Goal: Task Accomplishment & Management: Manage account settings

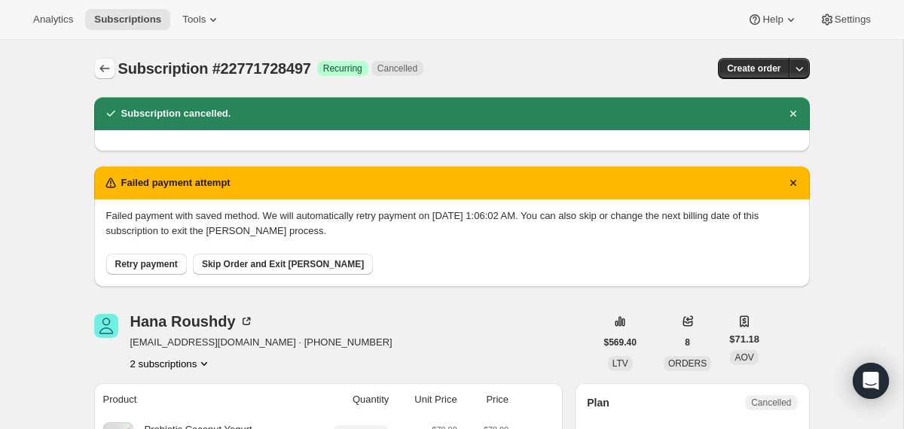
click at [98, 71] on icon "Subscriptions" at bounding box center [104, 68] width 15 height 15
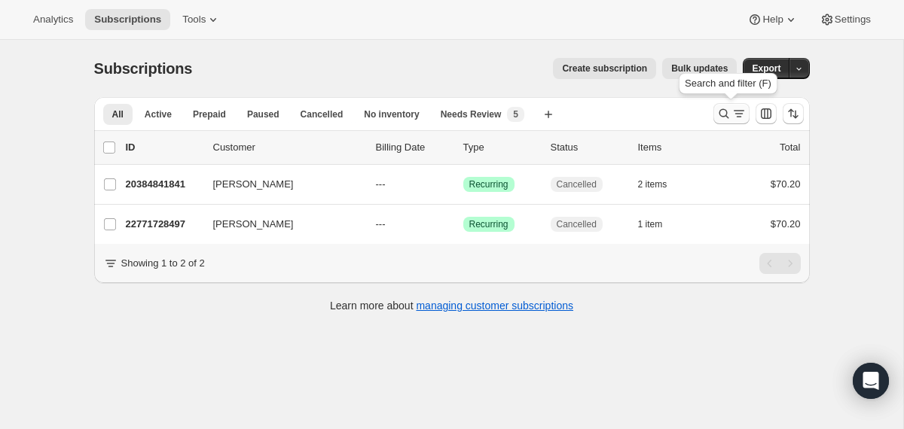
click at [714, 115] on button "Search and filter results" at bounding box center [731, 113] width 36 height 21
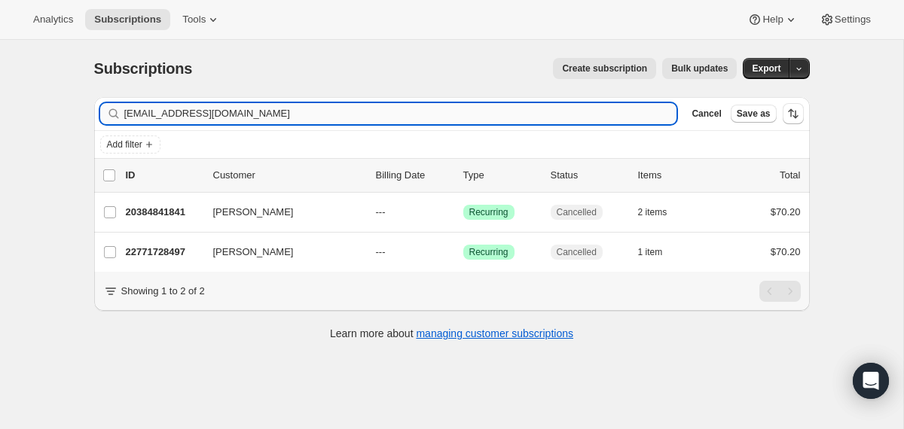
click at [541, 115] on input "[EMAIL_ADDRESS][DOMAIN_NAME]" at bounding box center [400, 113] width 553 height 21
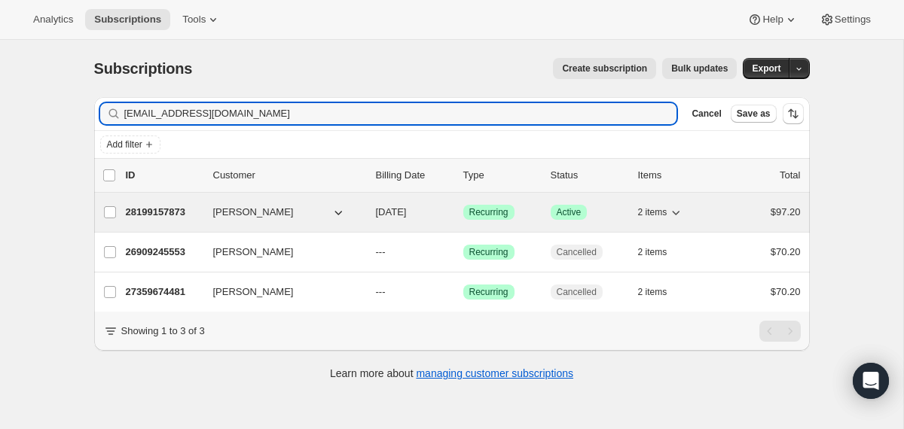
type input "[EMAIL_ADDRESS][DOMAIN_NAME]"
click at [365, 212] on div "28199157873 [PERSON_NAME] [DATE] Success Recurring Success Active 2 items $97.20" at bounding box center [463, 212] width 675 height 21
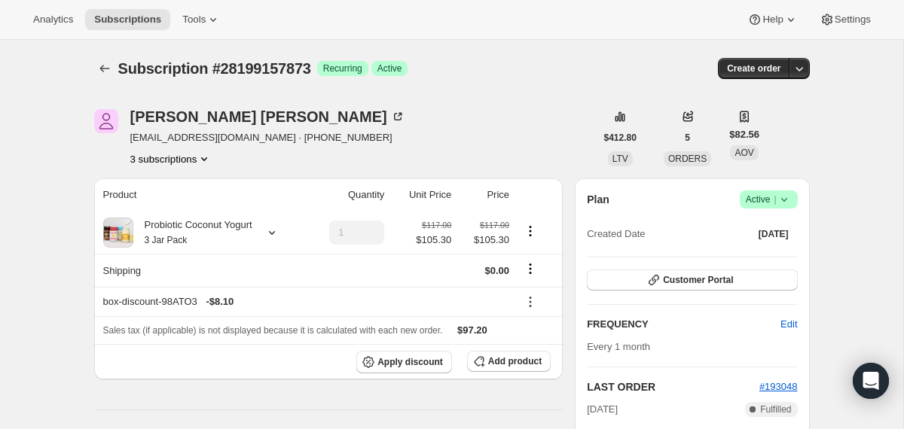
click at [787, 198] on icon at bounding box center [784, 199] width 15 height 15
click at [755, 258] on span "Cancel subscription" at bounding box center [762, 254] width 85 height 11
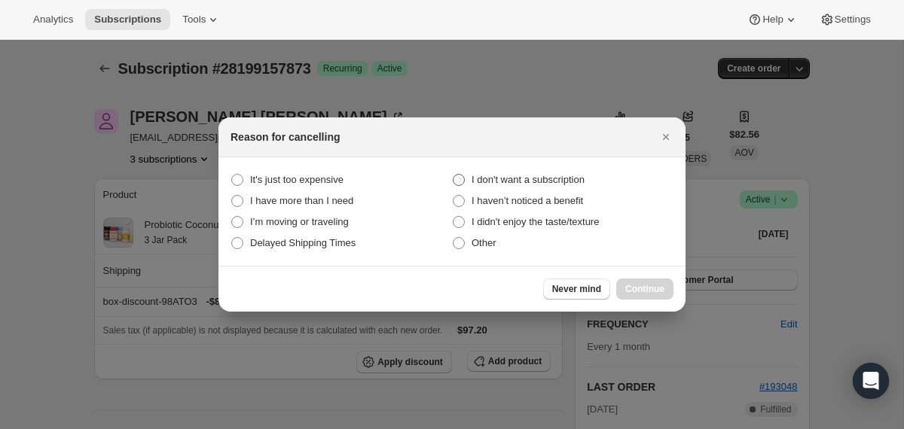
click at [582, 176] on span "I don't want a subscription" at bounding box center [528, 179] width 113 height 11
click at [454, 175] on subscription "I don't want a subscription" at bounding box center [453, 174] width 1 height 1
radio subscription "true"
click at [627, 286] on span "Continue" at bounding box center [644, 289] width 39 height 12
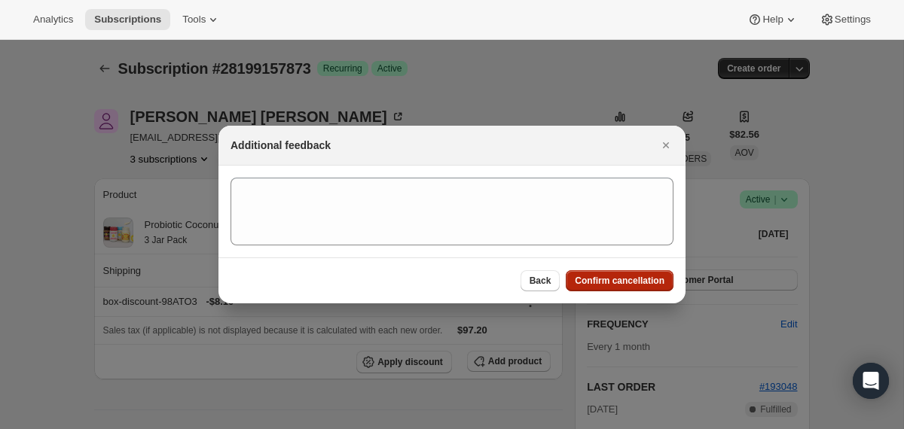
click at [627, 286] on span "Confirm cancellation" at bounding box center [620, 281] width 90 height 12
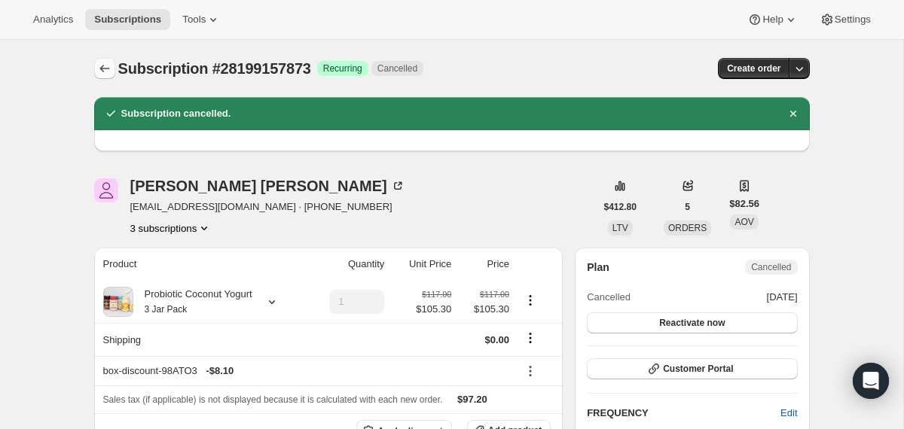
click at [101, 70] on icon "Subscriptions" at bounding box center [104, 69] width 10 height 8
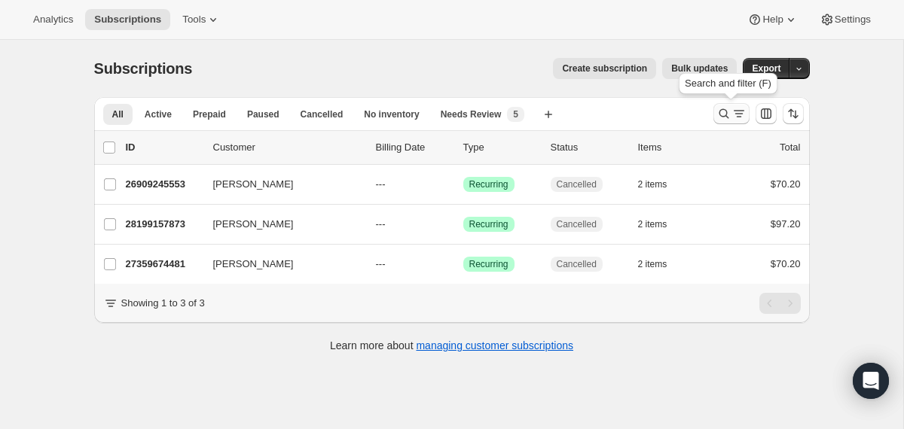
click at [725, 113] on icon "Search and filter results" at bounding box center [723, 113] width 15 height 15
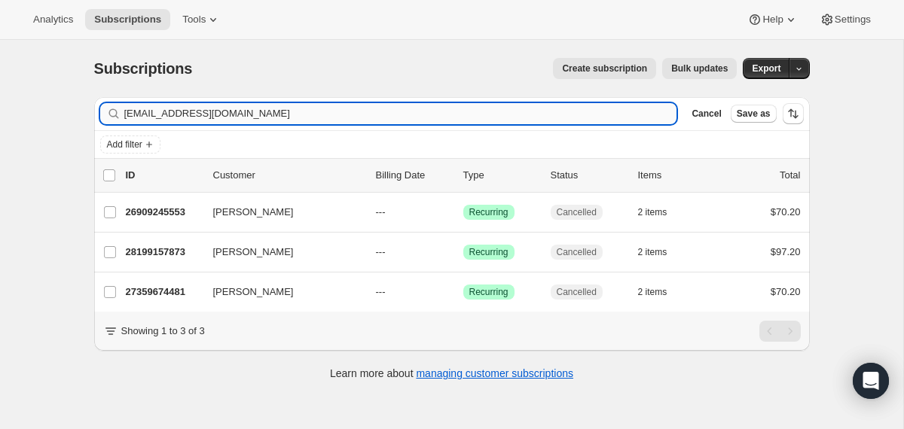
click at [527, 121] on input "[EMAIL_ADDRESS][DOMAIN_NAME]" at bounding box center [400, 113] width 553 height 21
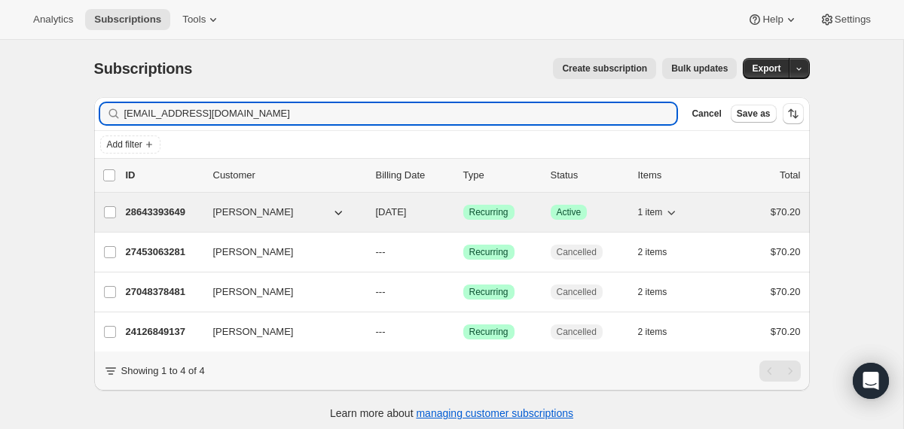
type input "[EMAIL_ADDRESS][DOMAIN_NAME]"
click at [374, 206] on div "28643393649 [PERSON_NAME] [DATE] Success Recurring Success Active 1 item $70.20" at bounding box center [463, 212] width 675 height 21
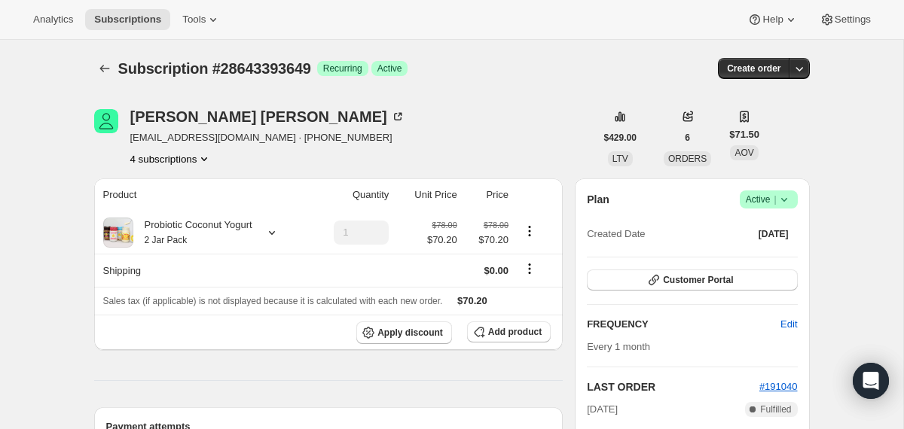
click at [791, 197] on icon at bounding box center [784, 199] width 15 height 15
click at [754, 246] on button "Cancel subscription" at bounding box center [763, 255] width 94 height 24
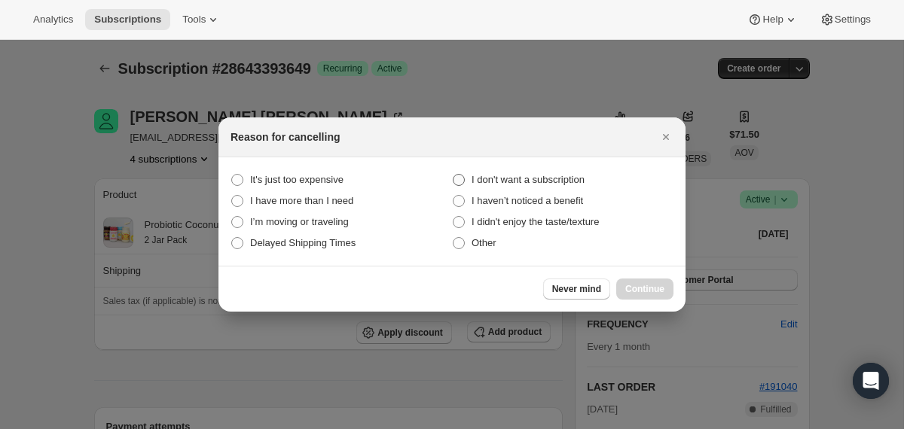
click at [557, 182] on span "I don't want a subscription" at bounding box center [528, 179] width 113 height 11
click at [454, 175] on subscription "I don't want a subscription" at bounding box center [453, 174] width 1 height 1
radio subscription "true"
click at [625, 296] on button "Continue" at bounding box center [644, 289] width 57 height 21
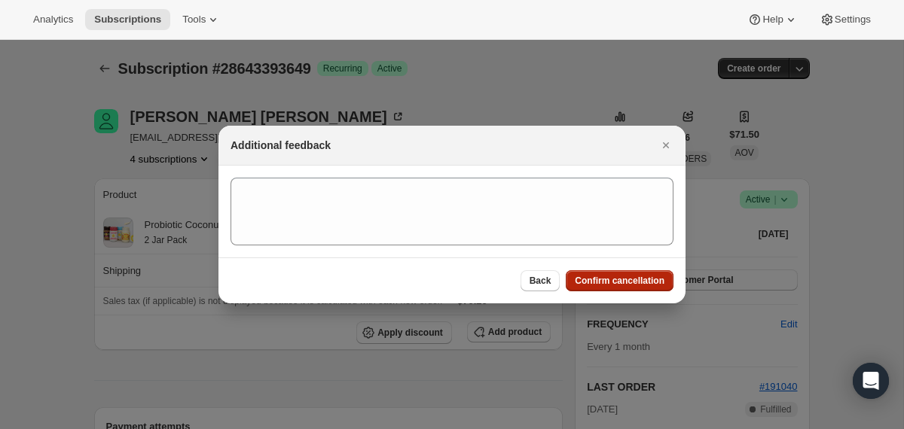
click at [625, 286] on span "Confirm cancellation" at bounding box center [620, 281] width 90 height 12
